Goal: Obtain resource: Obtain resource

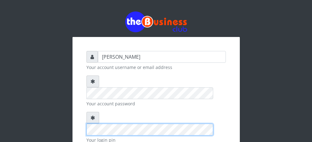
scroll to position [72, 0]
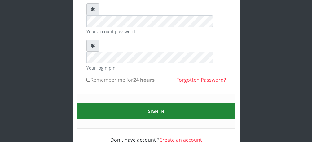
click at [146, 103] on button "Sign in" at bounding box center [156, 111] width 158 height 16
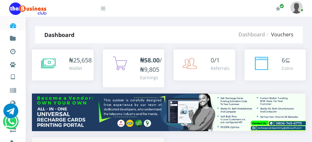
scroll to position [96, 0]
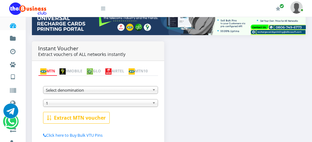
click at [154, 90] on b at bounding box center [155, 89] width 6 height 7
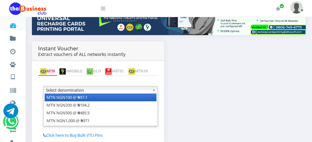
scroll to position [0, 0]
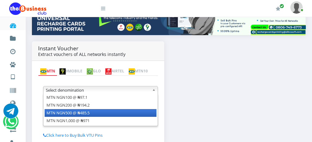
click at [135, 115] on li "MTN NGN500 @ ₦485.5" at bounding box center [101, 113] width 112 height 8
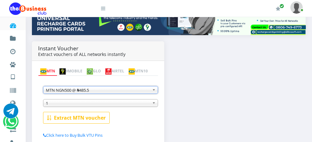
click at [108, 104] on span "1" at bounding box center [98, 102] width 104 height 7
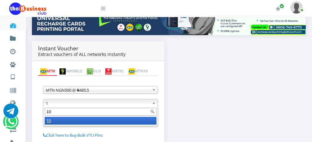
type input "10"
click at [103, 120] on li "10" at bounding box center [101, 121] width 112 height 8
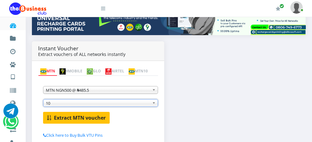
click at [82, 117] on b "Extract MTN voucher" at bounding box center [80, 117] width 52 height 7
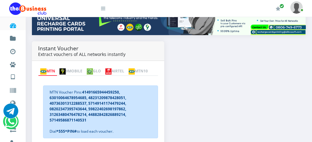
scroll to position [108, 0]
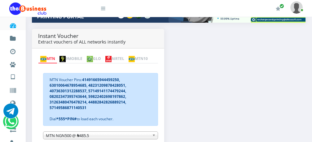
click at [112, 56] on img at bounding box center [108, 59] width 6 height 6
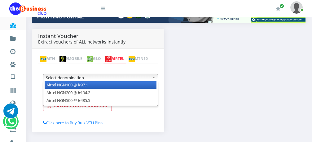
click at [153, 80] on b at bounding box center [155, 77] width 6 height 7
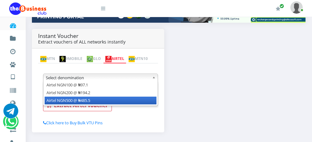
click at [134, 100] on li "Airtel NGN500 @ ₦485.5" at bounding box center [101, 100] width 112 height 8
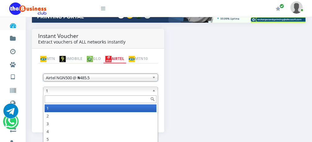
click at [136, 91] on span "1" at bounding box center [98, 90] width 104 height 7
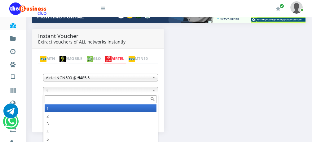
click at [117, 99] on input "text" at bounding box center [101, 99] width 112 height 8
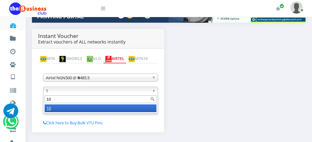
type input "10"
click at [109, 108] on li "10" at bounding box center [101, 108] width 112 height 8
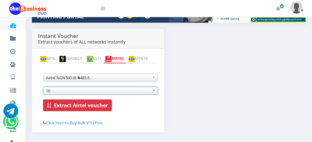
click at [100, 106] on b "Extract Airtel voucher" at bounding box center [81, 105] width 54 height 7
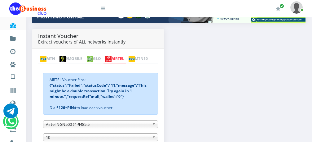
click at [54, 55] on link "MTN" at bounding box center [47, 59] width 19 height 9
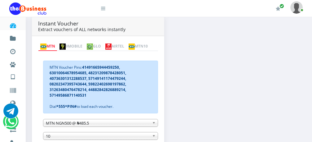
scroll to position [133, 0]
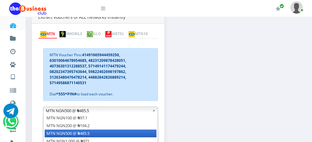
click at [154, 112] on b at bounding box center [155, 110] width 6 height 7
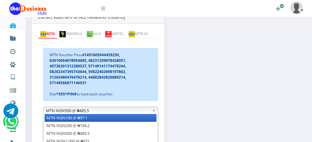
click at [109, 119] on li "MTN NGN100 @ ₦97.1" at bounding box center [101, 118] width 112 height 8
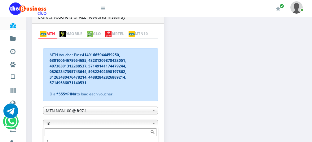
click at [155, 124] on b at bounding box center [155, 123] width 6 height 7
click at [109, 134] on input "text" at bounding box center [101, 132] width 112 height 8
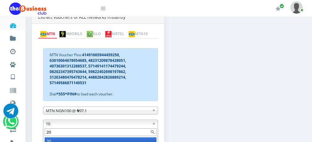
scroll to position [0, 0]
type input "20"
click at [129, 139] on li "20" at bounding box center [101, 141] width 112 height 8
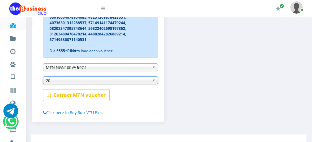
scroll to position [183, 0]
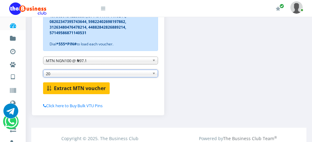
click at [71, 90] on b "Extract MTN voucher" at bounding box center [80, 88] width 52 height 7
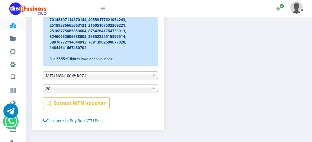
scroll to position [215, 0]
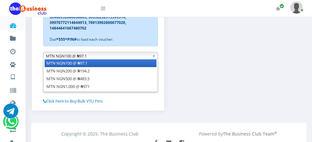
click at [154, 57] on b at bounding box center [155, 55] width 6 height 7
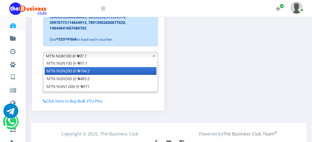
click at [147, 70] on li "MTN NGN200 @ ₦194.2" at bounding box center [101, 71] width 112 height 8
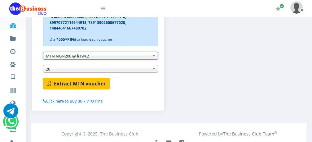
click at [86, 84] on b "Extract MTN voucher" at bounding box center [80, 83] width 52 height 7
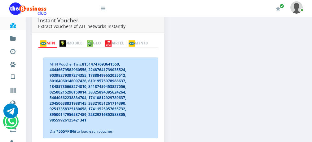
scroll to position [115, 0]
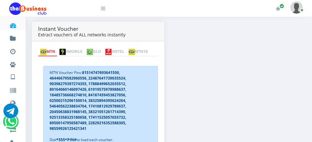
click at [112, 49] on img at bounding box center [108, 52] width 6 height 6
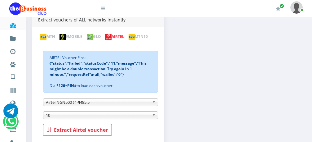
scroll to position [154, 0]
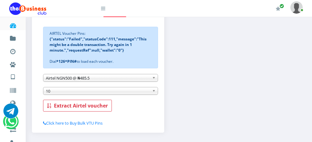
click at [118, 90] on span "10" at bounding box center [98, 90] width 104 height 7
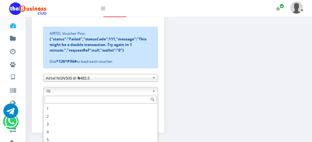
scroll to position [3, 0]
click at [89, 94] on span "10" at bounding box center [98, 90] width 104 height 7
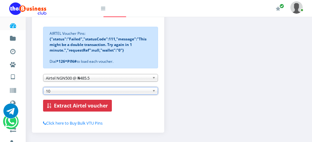
click at [87, 106] on b "Extract Airtel voucher" at bounding box center [81, 105] width 54 height 7
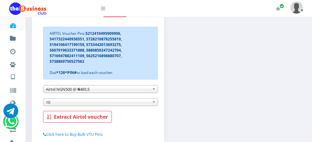
click at [271, 71] on div "Instant Voucher Extract vouchers of ALL networks instantly MTN 9MOBILE GLO AIRT…" at bounding box center [168, 66] width 283 height 167
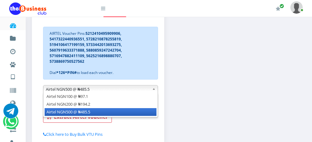
click at [152, 90] on b at bounding box center [155, 88] width 6 height 7
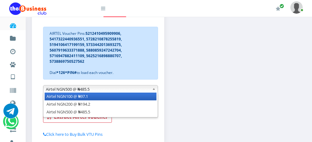
click at [141, 100] on li "Airtel NGN100 @ ₦97.1" at bounding box center [101, 96] width 112 height 8
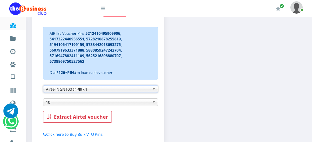
click at [144, 101] on span "10" at bounding box center [98, 101] width 104 height 7
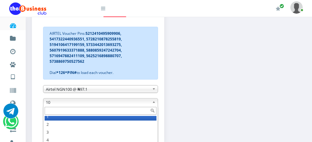
scroll to position [0, 0]
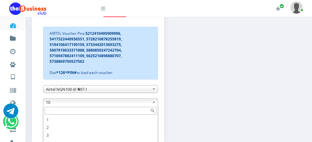
click at [106, 111] on input "text" at bounding box center [101, 111] width 112 height 8
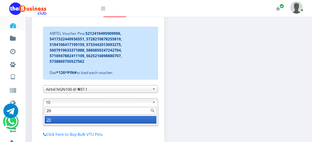
type input "20"
click at [100, 120] on li "20" at bounding box center [101, 120] width 112 height 8
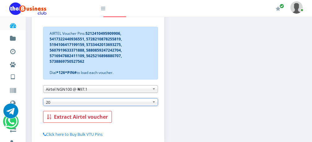
click at [100, 120] on b "Extract Airtel voucher" at bounding box center [81, 116] width 54 height 7
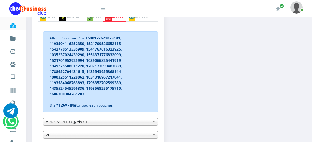
scroll to position [163, 0]
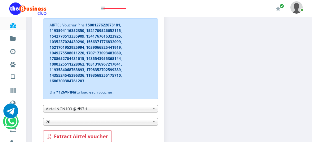
click at [154, 109] on b at bounding box center [155, 108] width 6 height 7
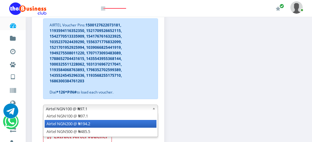
click at [140, 126] on li "Airtel NGN200 @ ₦194.2" at bounding box center [101, 124] width 112 height 8
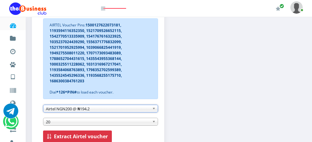
click at [77, 136] on b "Extract Airtel voucher" at bounding box center [81, 136] width 54 height 7
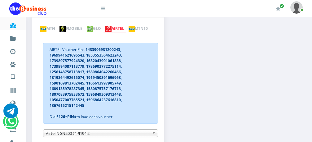
scroll to position [109, 0]
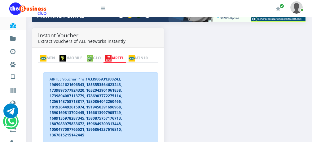
click at [93, 55] on img at bounding box center [90, 58] width 6 height 6
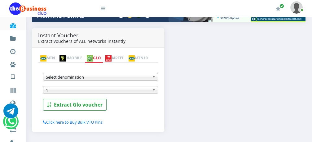
click at [154, 78] on b at bounding box center [155, 76] width 6 height 7
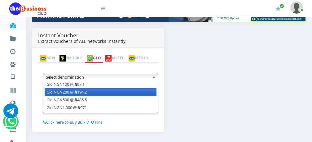
click at [148, 96] on li "Glo NGN200 @ ₦194.2" at bounding box center [101, 92] width 112 height 8
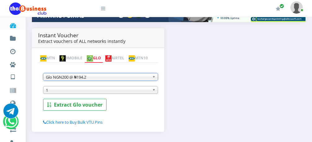
click at [153, 91] on b at bounding box center [155, 89] width 6 height 7
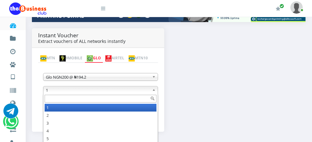
click at [135, 99] on input "text" at bounding box center [101, 99] width 112 height 8
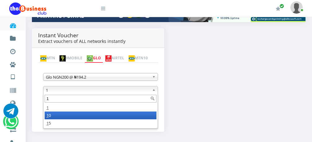
type input "1"
click at [116, 119] on li "1 0" at bounding box center [101, 115] width 112 height 8
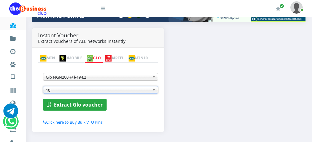
click at [78, 106] on b "Extract Glo voucher" at bounding box center [78, 104] width 49 height 7
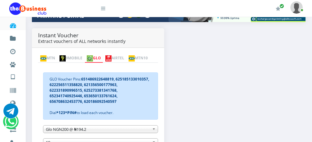
click at [93, 55] on img at bounding box center [90, 58] width 6 height 6
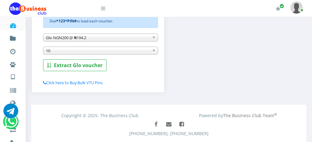
scroll to position [168, 0]
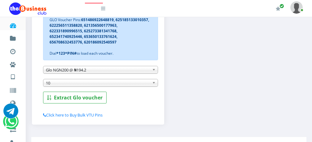
click at [154, 71] on b at bounding box center [155, 69] width 6 height 7
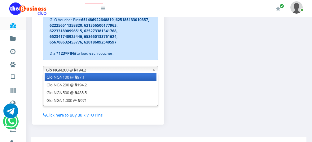
click at [148, 78] on li "Glo NGN100 @ ₦97.1" at bounding box center [101, 77] width 112 height 8
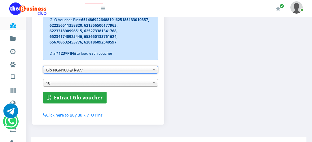
click at [78, 98] on b "Extract Glo voucher" at bounding box center [78, 97] width 49 height 7
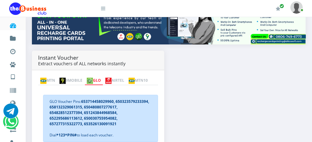
scroll to position [99, 0]
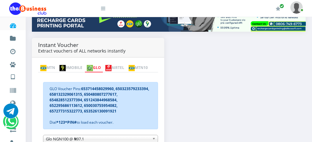
click at [44, 65] on img at bounding box center [43, 68] width 6 height 6
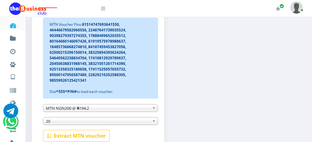
scroll to position [201, 0]
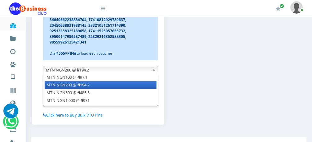
click at [154, 69] on b at bounding box center [155, 69] width 6 height 7
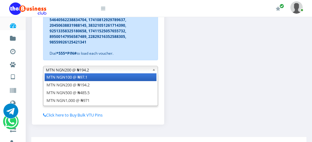
click at [139, 79] on li "MTN NGN100 @ ₦97.1" at bounding box center [101, 77] width 112 height 8
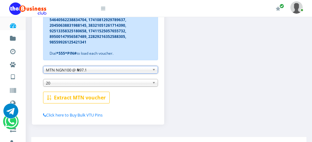
click at [118, 83] on span "20" at bounding box center [98, 82] width 104 height 7
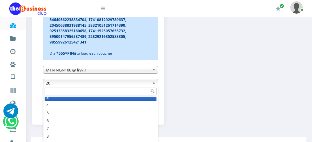
scroll to position [15, 0]
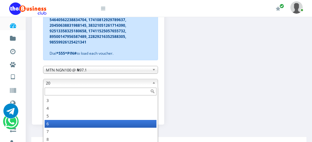
click at [97, 124] on li "6" at bounding box center [101, 124] width 112 height 8
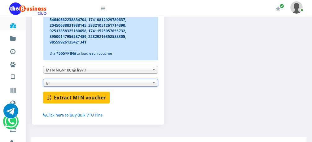
click at [87, 98] on b "Extract MTN voucher" at bounding box center [80, 97] width 52 height 7
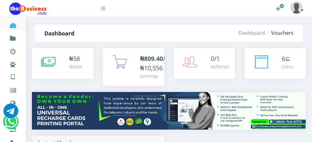
scroll to position [0, 0]
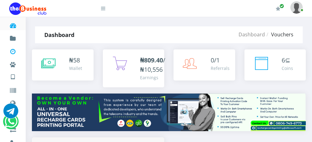
click at [12, 50] on icon at bounding box center [12, 51] width 7 height 6
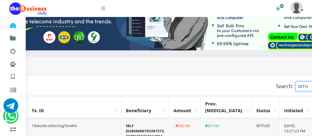
scroll to position [99, 123]
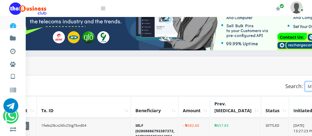
type input "MTN 96054"
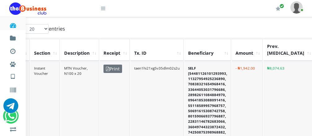
scroll to position [151, 17]
